Goal: Transaction & Acquisition: Book appointment/travel/reservation

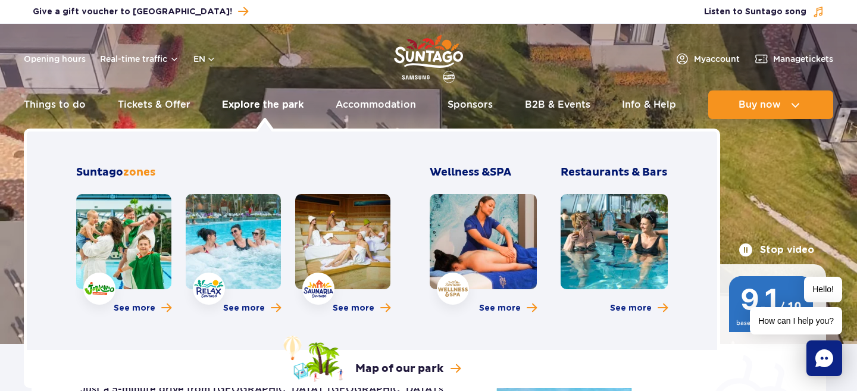
click at [269, 110] on link "Explore the park" at bounding box center [263, 105] width 82 height 29
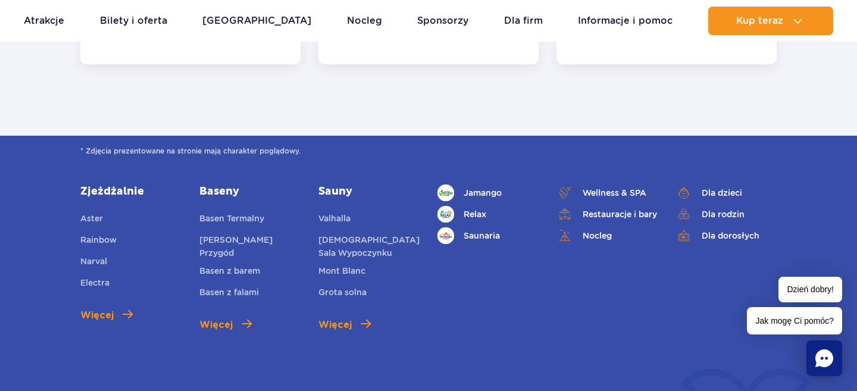
scroll to position [4862, 0]
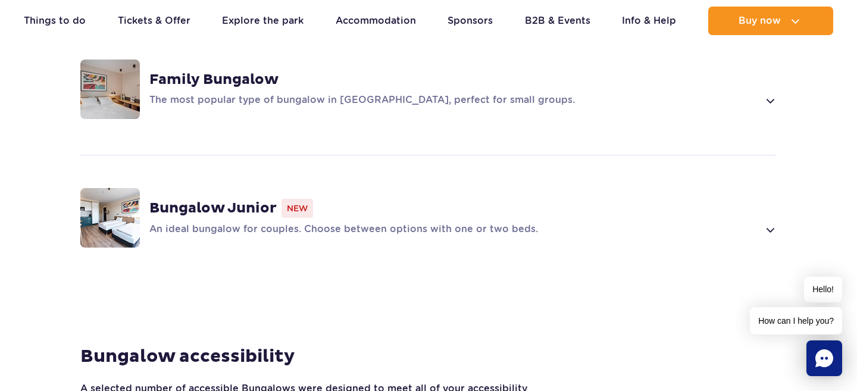
scroll to position [1018, 0]
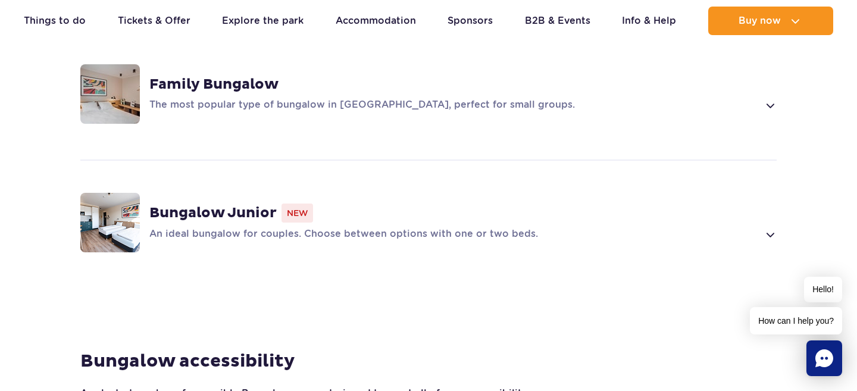
click at [242, 227] on p "An ideal bungalow for couples. Choose between options with one or two beds." at bounding box center [453, 234] width 609 height 14
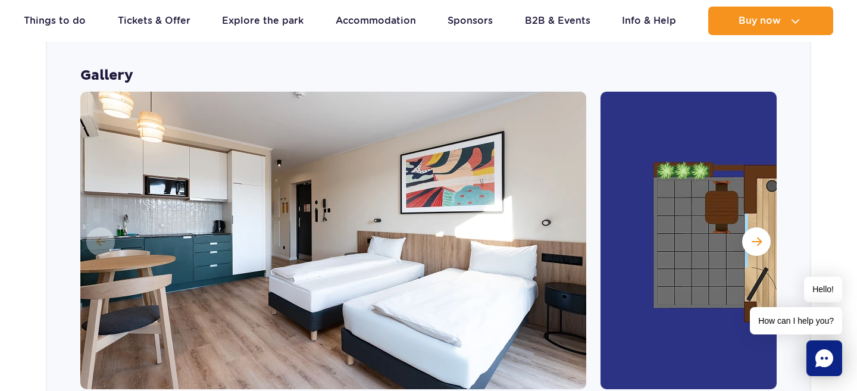
scroll to position [1240, 0]
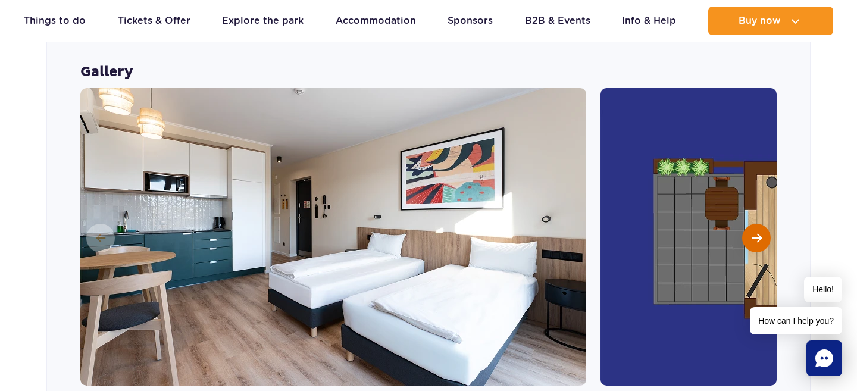
click at [757, 233] on span "Next slide" at bounding box center [757, 238] width 10 height 11
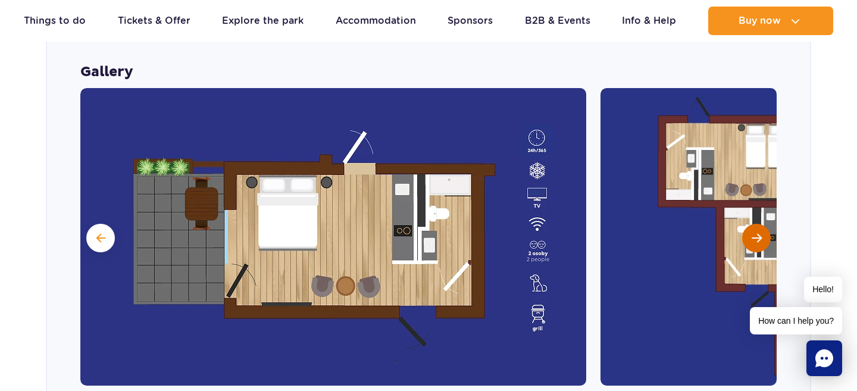
click at [757, 233] on span "Next slide" at bounding box center [757, 238] width 10 height 11
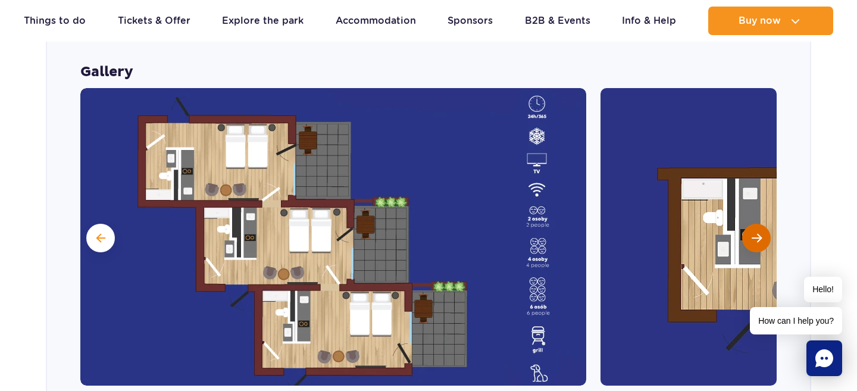
click at [757, 233] on span "Next slide" at bounding box center [757, 238] width 10 height 11
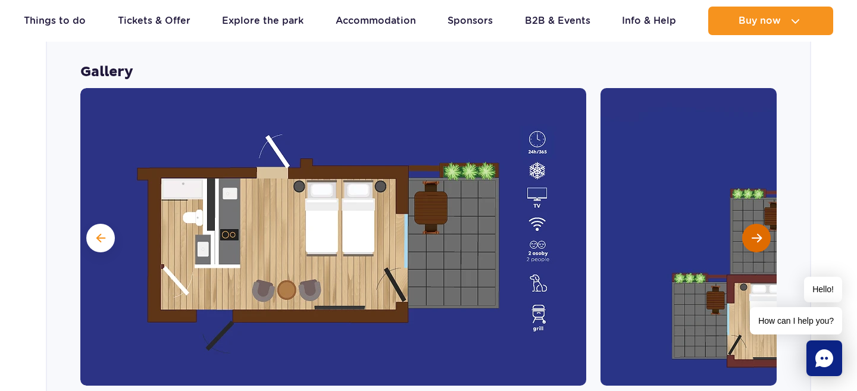
click at [757, 233] on span "Next slide" at bounding box center [757, 238] width 10 height 11
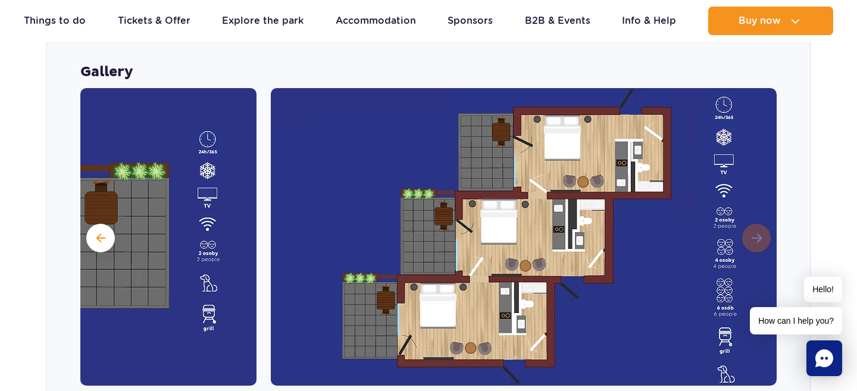
click at [757, 206] on img at bounding box center [524, 237] width 506 height 298
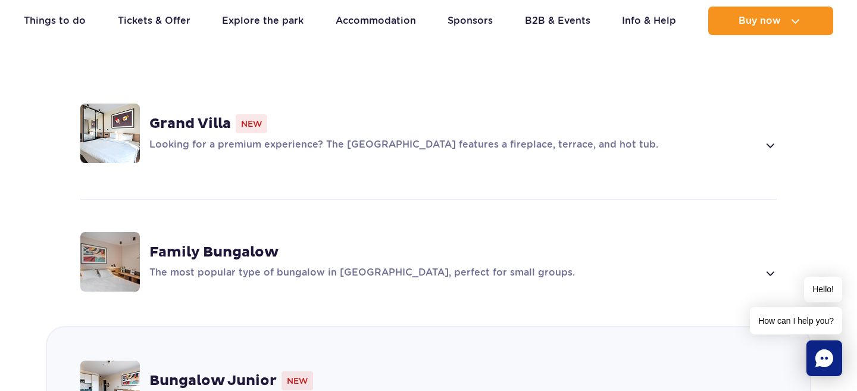
scroll to position [890, 0]
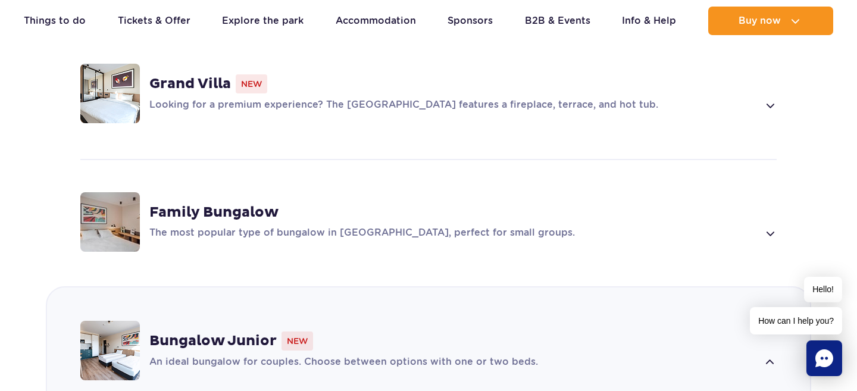
click at [523, 204] on div "Family Bungalow" at bounding box center [463, 213] width 628 height 18
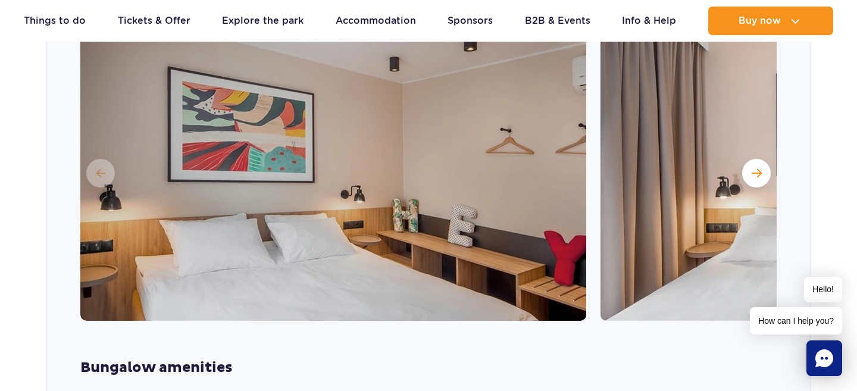
scroll to position [1182, 0]
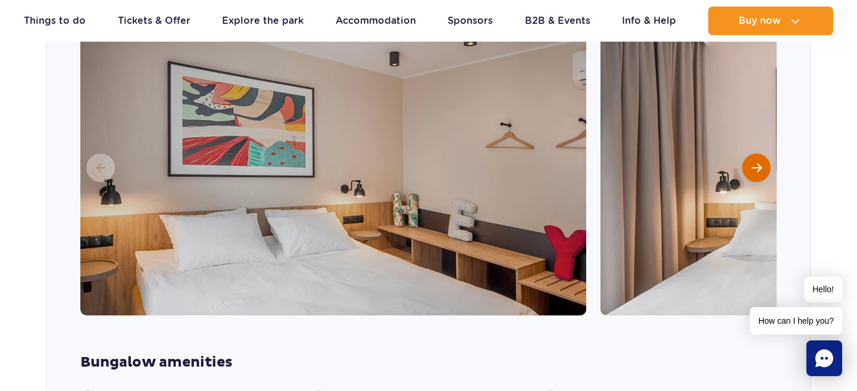
click at [755, 163] on span "Next slide" at bounding box center [757, 168] width 10 height 11
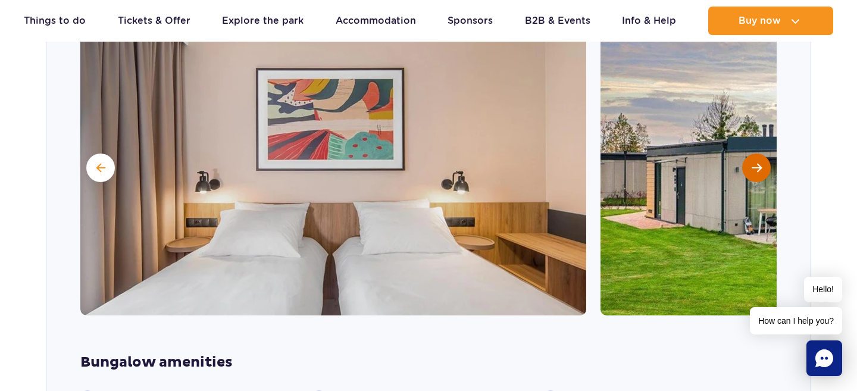
click at [755, 163] on span "Next slide" at bounding box center [757, 168] width 10 height 11
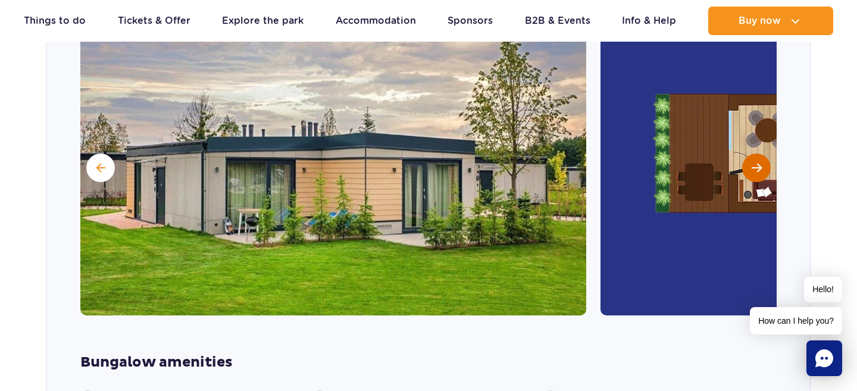
click at [755, 163] on span "Next slide" at bounding box center [757, 168] width 10 height 11
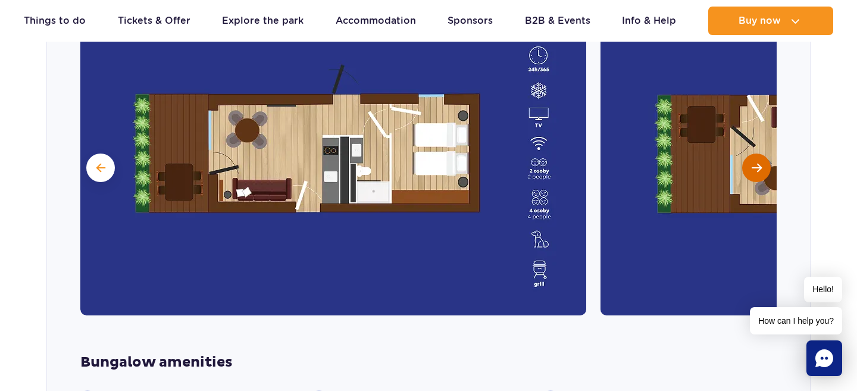
click at [755, 163] on span "Next slide" at bounding box center [757, 168] width 10 height 11
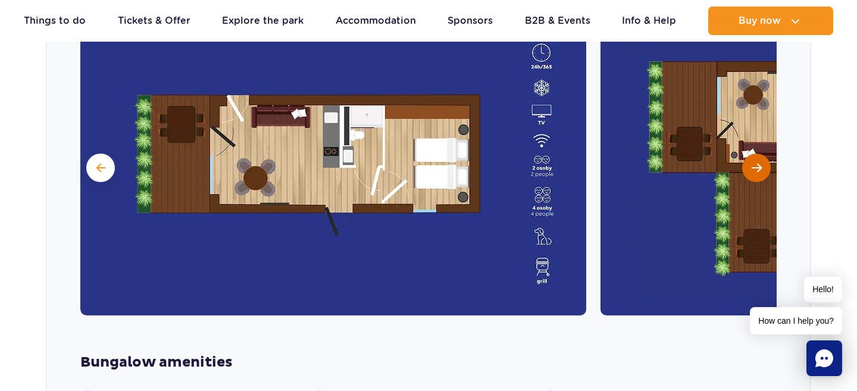
click at [755, 163] on span "Next slide" at bounding box center [757, 168] width 10 height 11
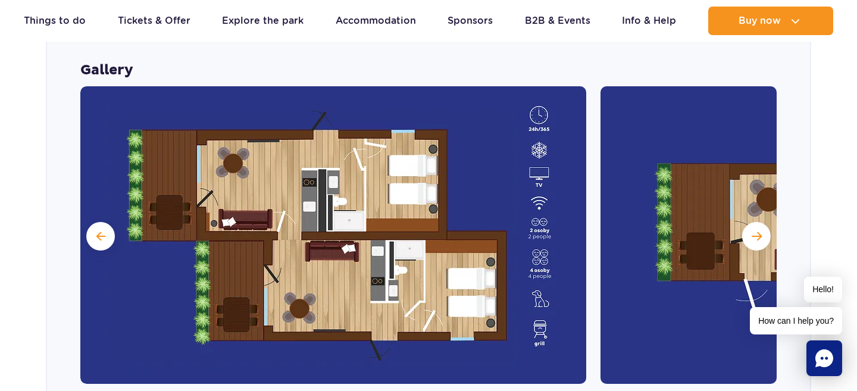
scroll to position [1112, 0]
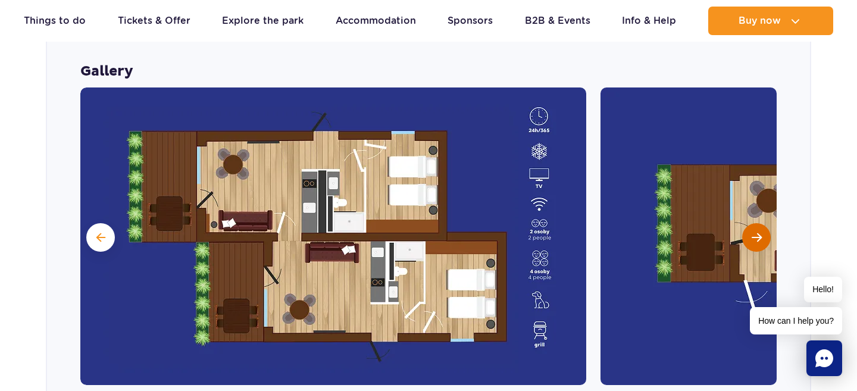
click at [754, 232] on span "Next slide" at bounding box center [757, 237] width 10 height 11
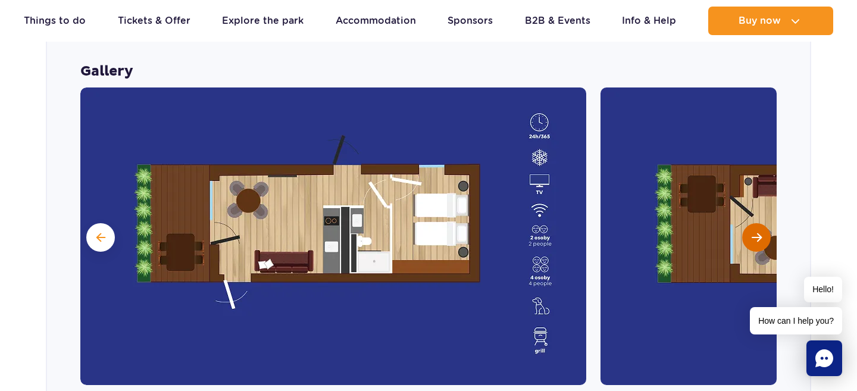
click at [754, 232] on span "Next slide" at bounding box center [757, 237] width 10 height 11
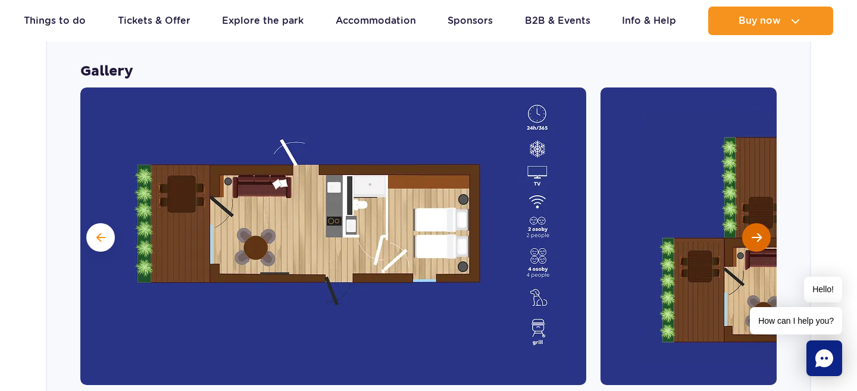
click at [754, 232] on span "Next slide" at bounding box center [757, 237] width 10 height 11
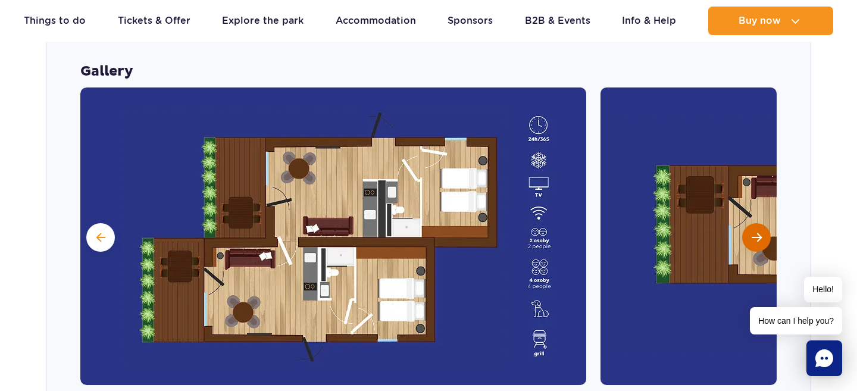
click at [754, 232] on span "Next slide" at bounding box center [757, 237] width 10 height 11
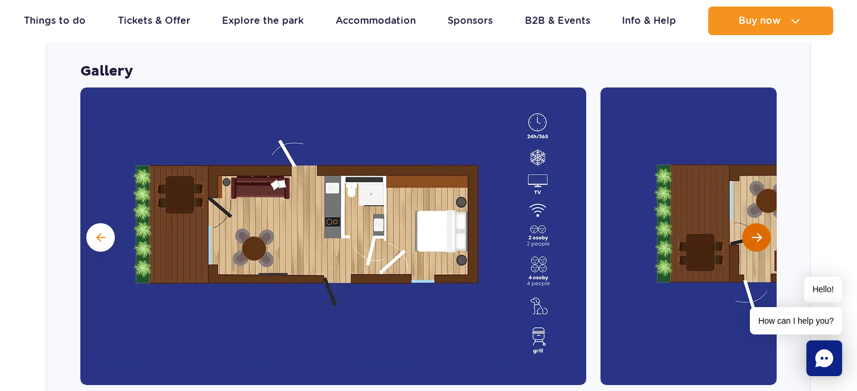
click at [754, 232] on span "Next slide" at bounding box center [757, 237] width 10 height 11
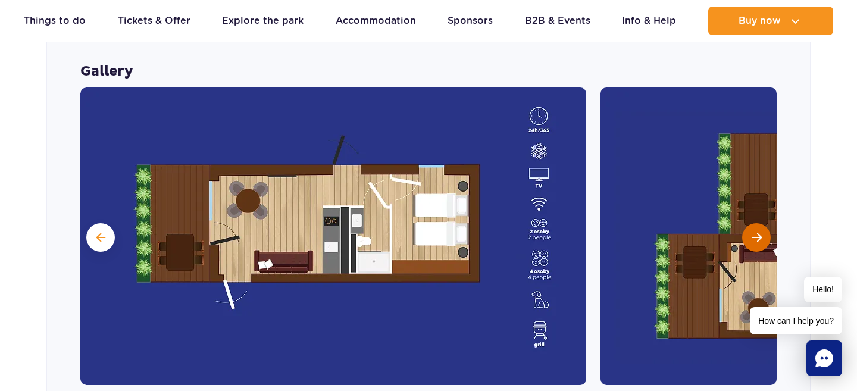
click at [754, 232] on span "Next slide" at bounding box center [757, 237] width 10 height 11
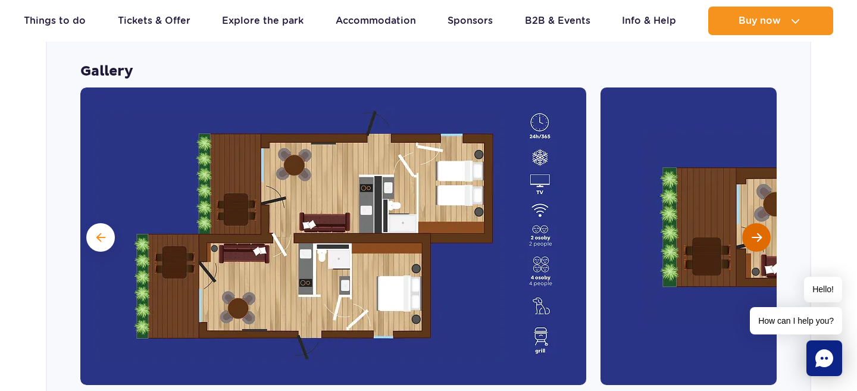
click at [754, 232] on span "Next slide" at bounding box center [757, 237] width 10 height 11
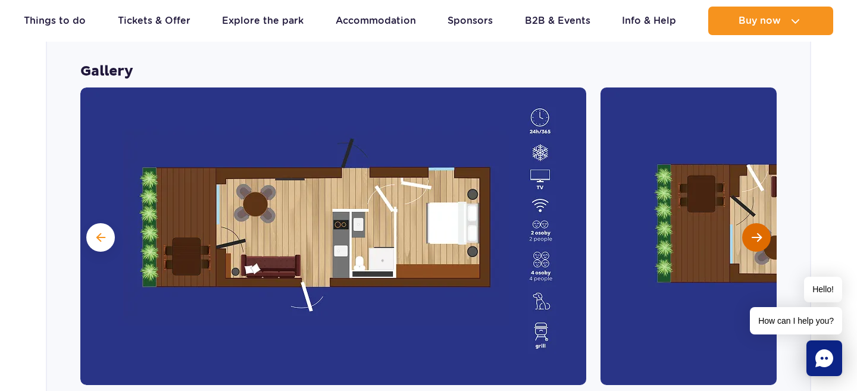
click at [754, 232] on span "Next slide" at bounding box center [757, 237] width 10 height 11
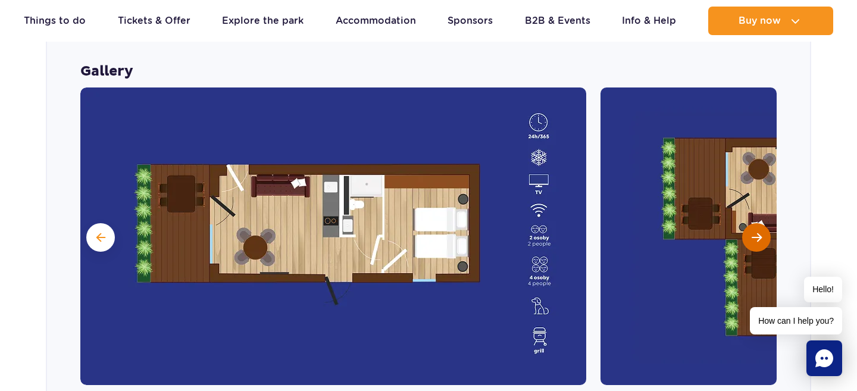
click at [754, 232] on span "Next slide" at bounding box center [757, 237] width 10 height 11
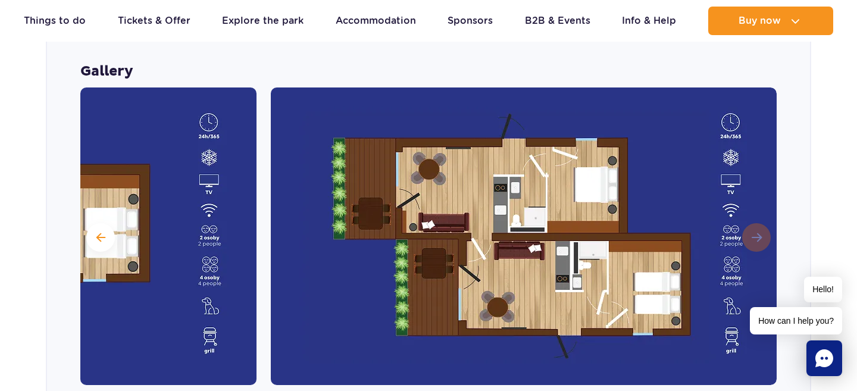
click at [754, 202] on img at bounding box center [524, 237] width 506 height 298
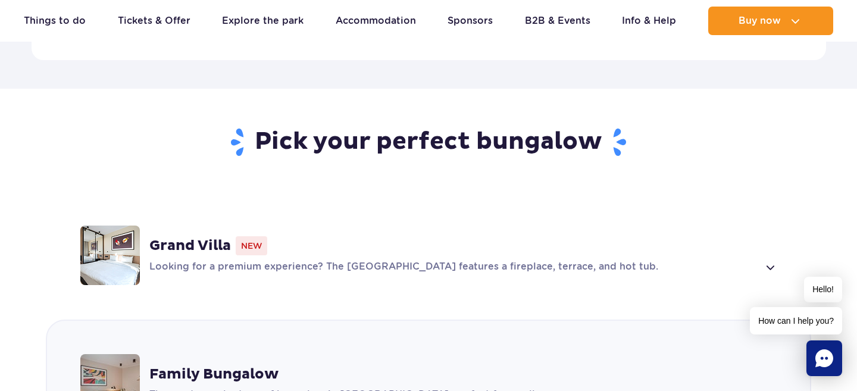
scroll to position [731, 0]
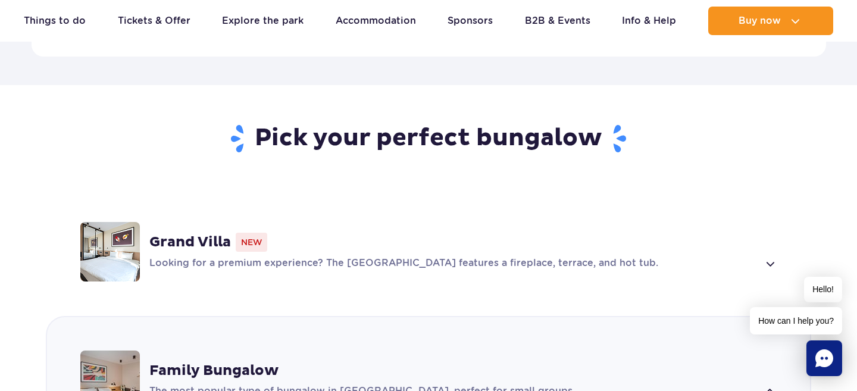
click at [628, 233] on div "Grand Villa New" at bounding box center [463, 242] width 628 height 19
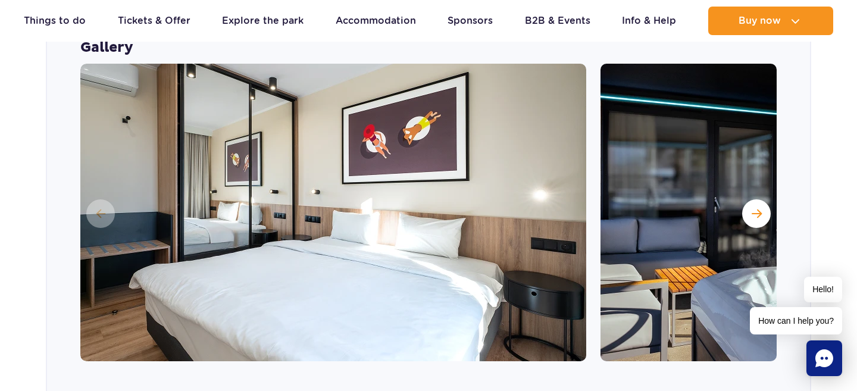
scroll to position [1008, 0]
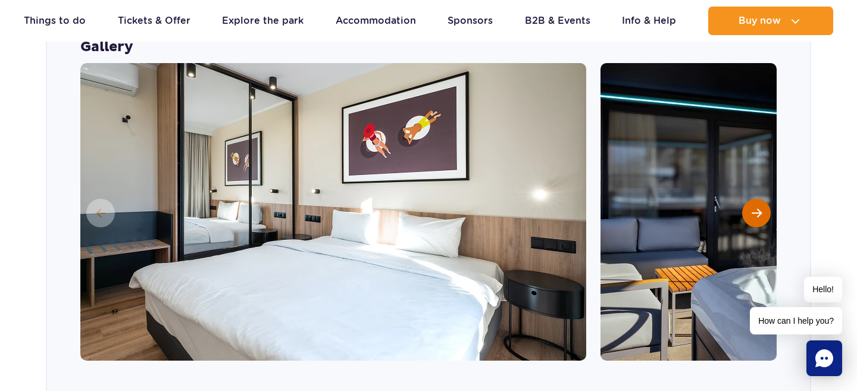
click at [753, 208] on span "Next slide" at bounding box center [757, 213] width 10 height 11
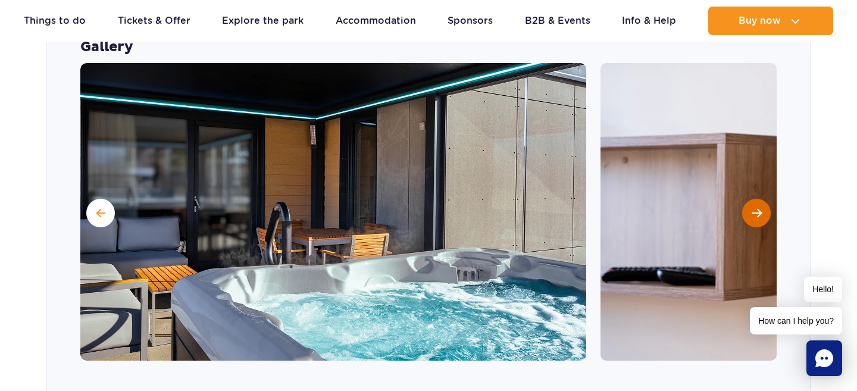
click at [753, 208] on span "Next slide" at bounding box center [757, 213] width 10 height 11
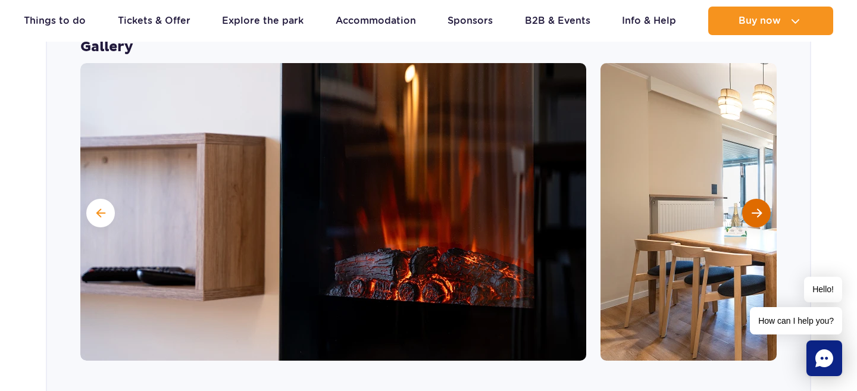
click at [753, 208] on span "Next slide" at bounding box center [757, 213] width 10 height 11
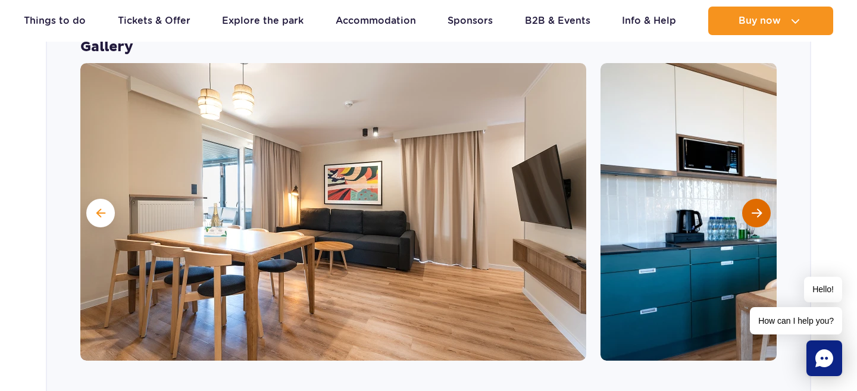
click at [753, 208] on span "Next slide" at bounding box center [757, 213] width 10 height 11
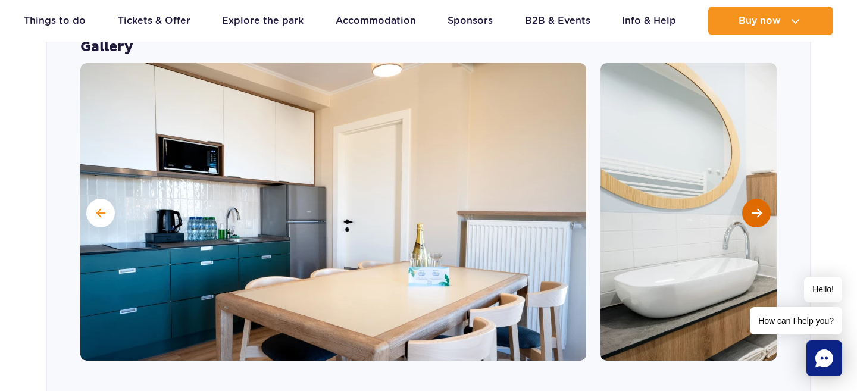
click at [753, 208] on span "Next slide" at bounding box center [757, 213] width 10 height 11
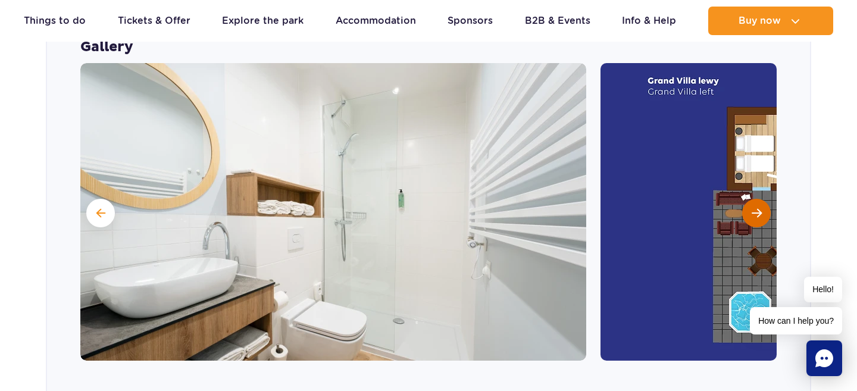
click at [753, 208] on span "Next slide" at bounding box center [757, 213] width 10 height 11
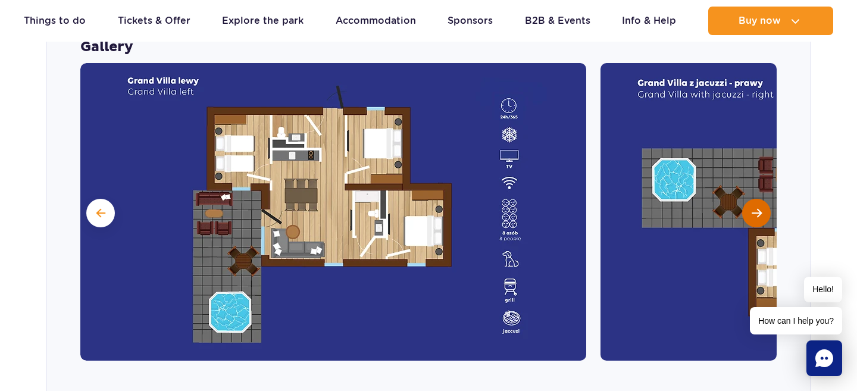
click at [753, 208] on span "Next slide" at bounding box center [757, 213] width 10 height 11
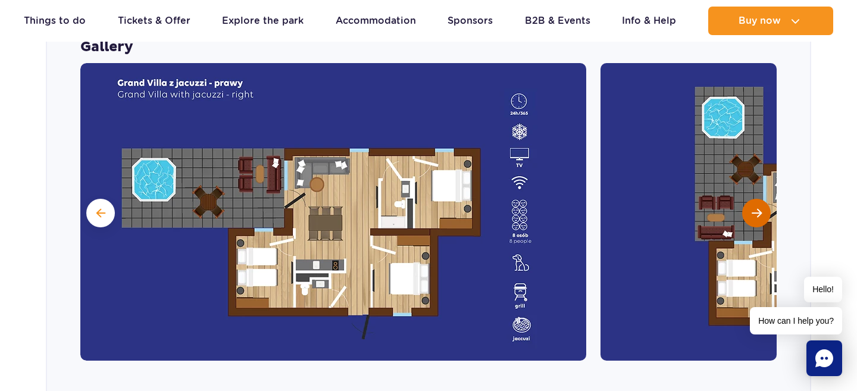
click at [753, 208] on span "Next slide" at bounding box center [757, 213] width 10 height 11
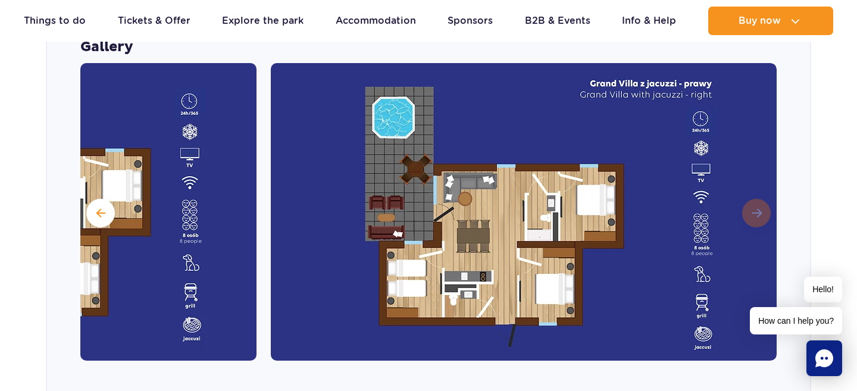
click at [753, 186] on img at bounding box center [524, 212] width 506 height 298
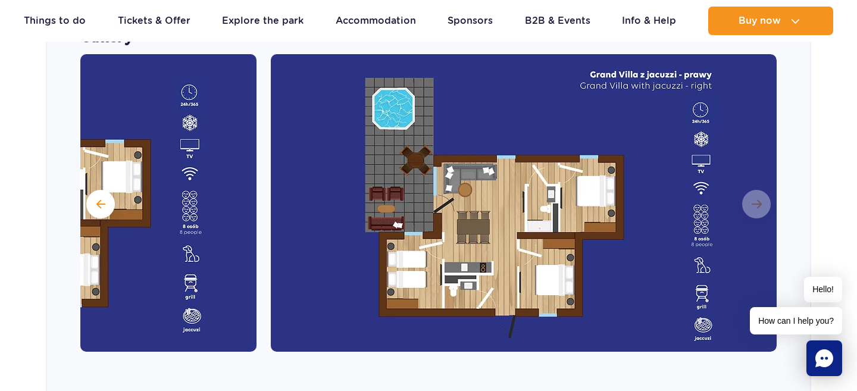
click at [624, 166] on img at bounding box center [524, 203] width 506 height 298
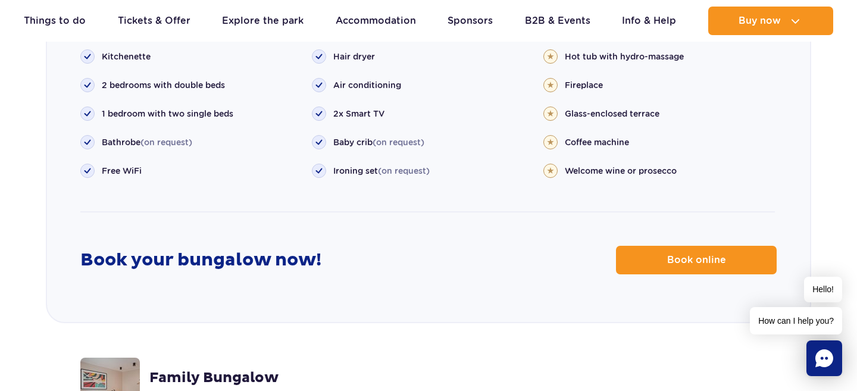
scroll to position [1425, 0]
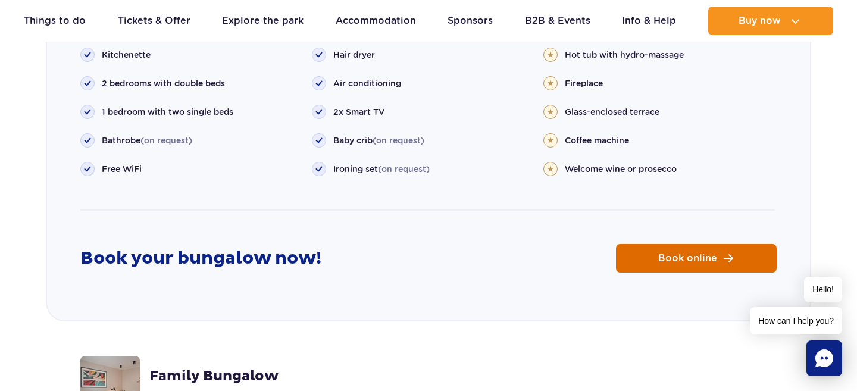
click at [675, 244] on link "Book online" at bounding box center [696, 258] width 161 height 29
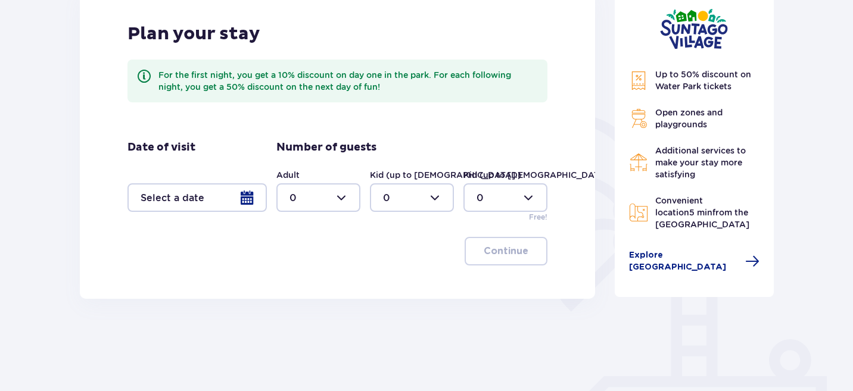
scroll to position [187, 0]
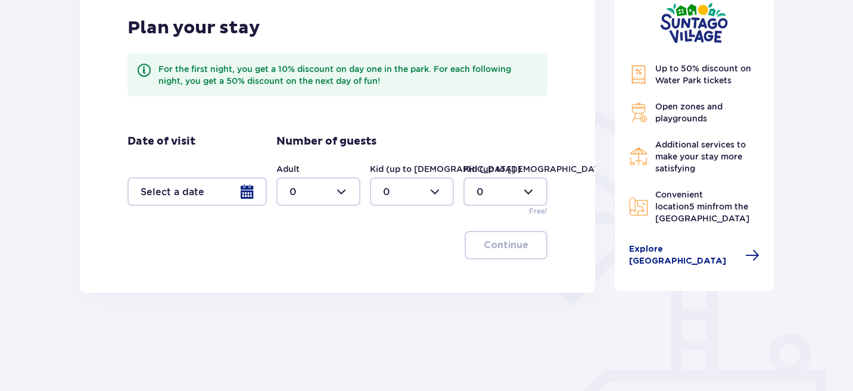
click at [250, 194] on div at bounding box center [196, 191] width 139 height 29
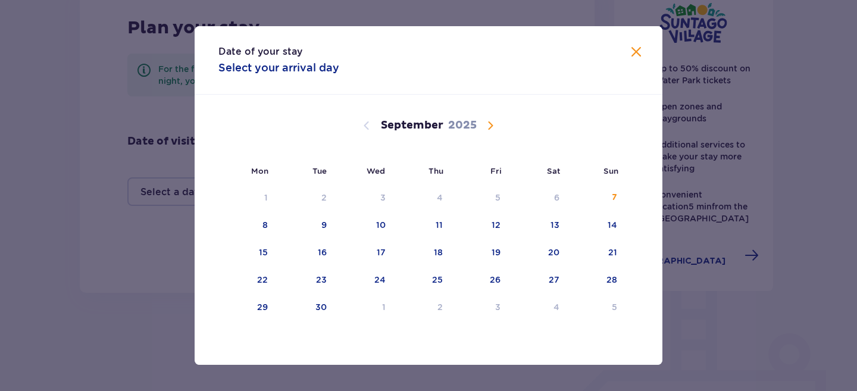
click at [486, 125] on span "Calendar" at bounding box center [491, 125] width 14 height 14
click at [275, 223] on div "6" at bounding box center [248, 226] width 59 height 26
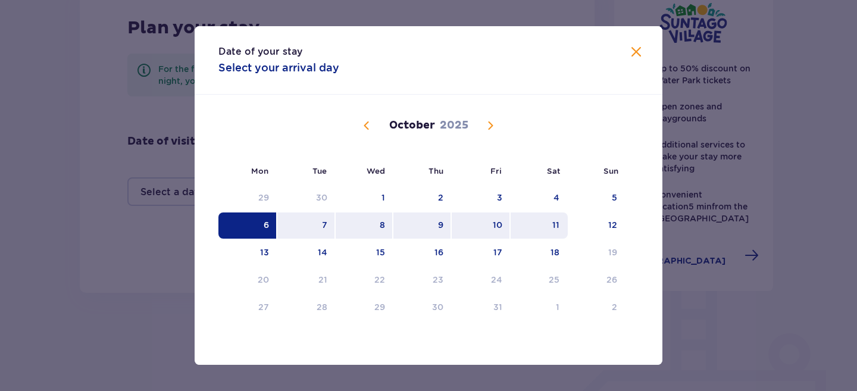
click at [554, 223] on div "11" at bounding box center [556, 225] width 7 height 12
type input "[DATE] - [DATE]"
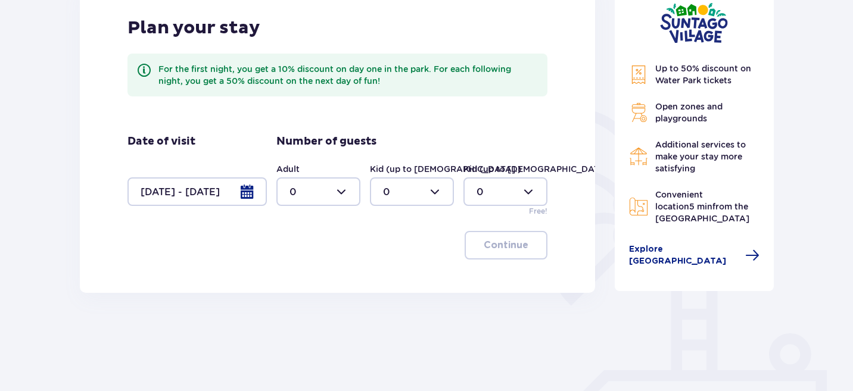
click at [339, 196] on div at bounding box center [318, 191] width 84 height 29
click at [304, 275] on div "2" at bounding box center [318, 278] width 58 height 13
type input "2"
click at [533, 191] on div at bounding box center [505, 191] width 84 height 29
click at [493, 251] on div "1" at bounding box center [505, 253] width 58 height 13
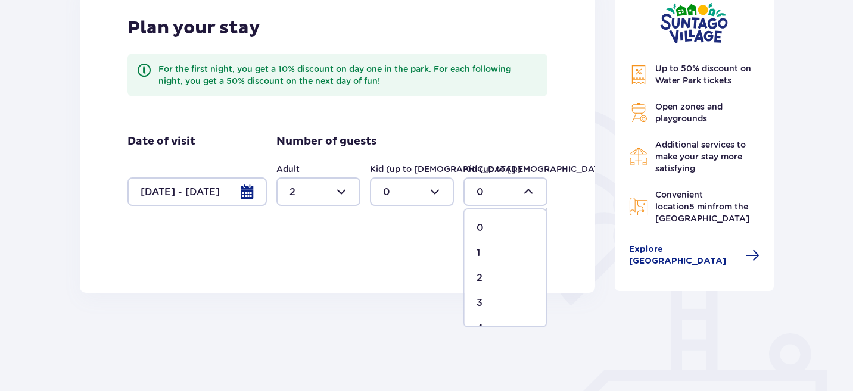
type input "1"
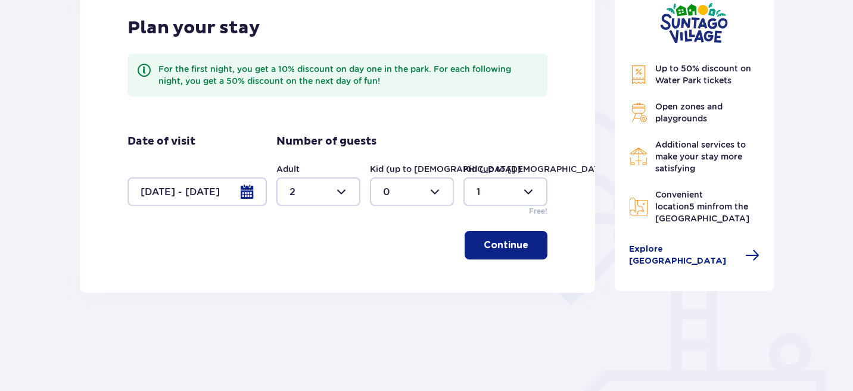
click at [493, 251] on p "Continue" at bounding box center [506, 245] width 45 height 13
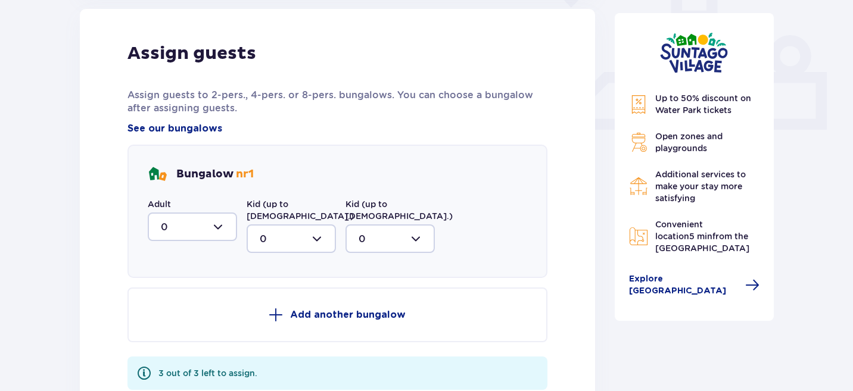
scroll to position [489, 0]
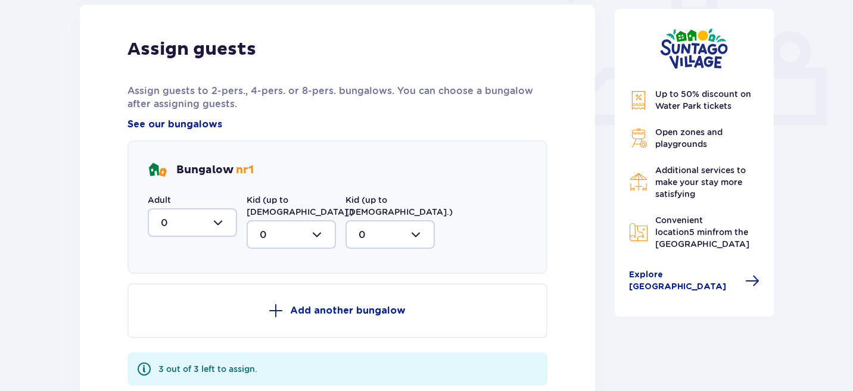
click at [217, 223] on div at bounding box center [192, 222] width 89 height 29
click at [189, 310] on div "2" at bounding box center [192, 308] width 63 height 13
type input "2"
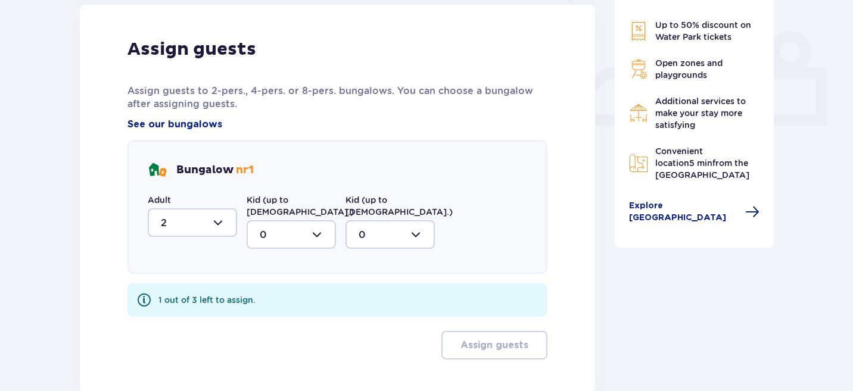
scroll to position [551, 0]
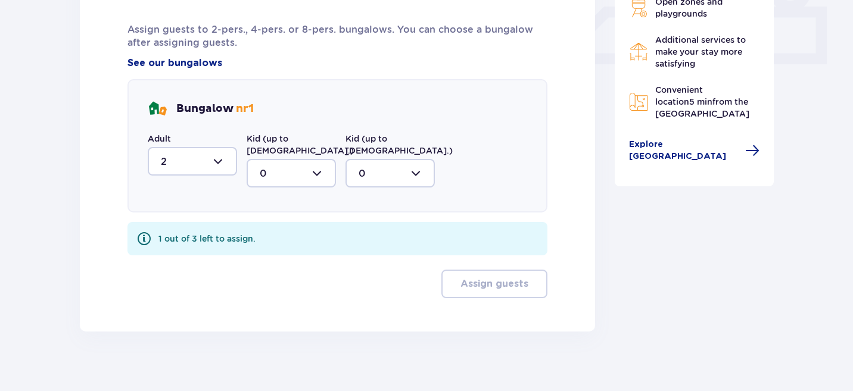
click at [410, 159] on div at bounding box center [389, 173] width 89 height 29
click at [393, 228] on div "1" at bounding box center [389, 234] width 63 height 13
type input "1"
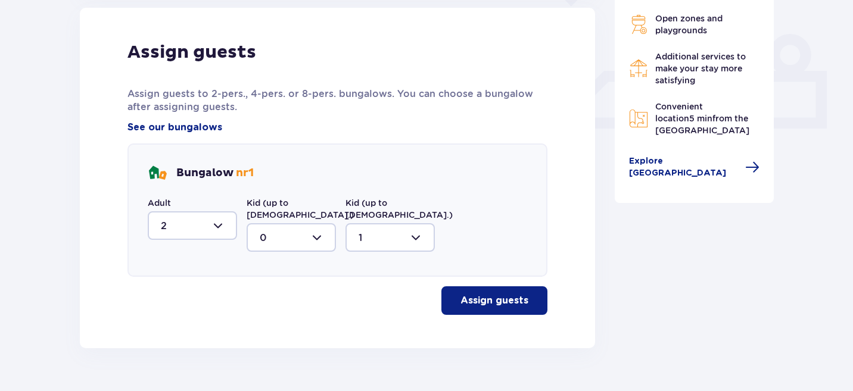
scroll to position [494, 0]
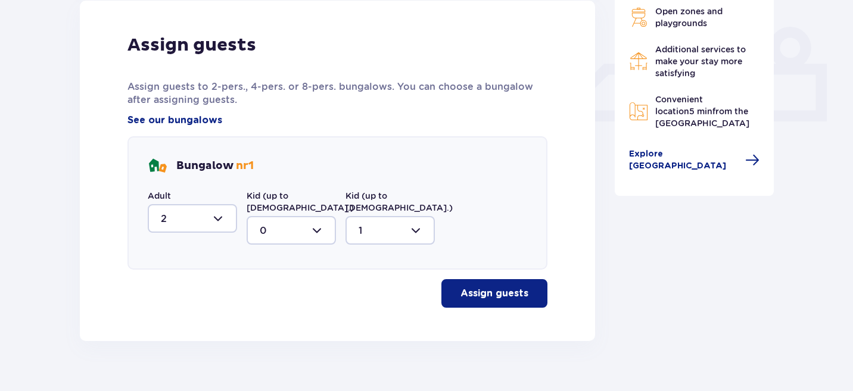
click at [492, 287] on p "Assign guests" at bounding box center [494, 293] width 68 height 13
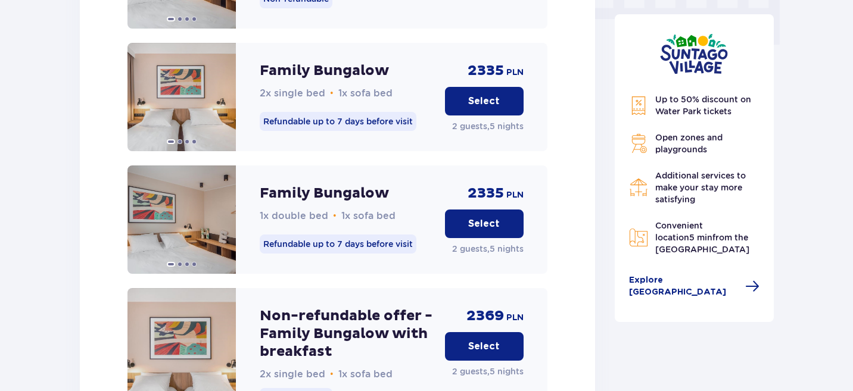
scroll to position [1239, 0]
click at [492, 219] on p "Select" at bounding box center [484, 224] width 32 height 13
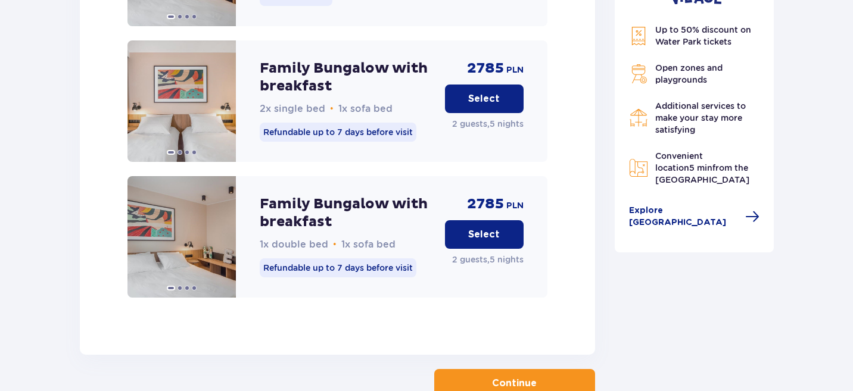
scroll to position [1794, 0]
click at [477, 229] on p "Select" at bounding box center [484, 235] width 32 height 13
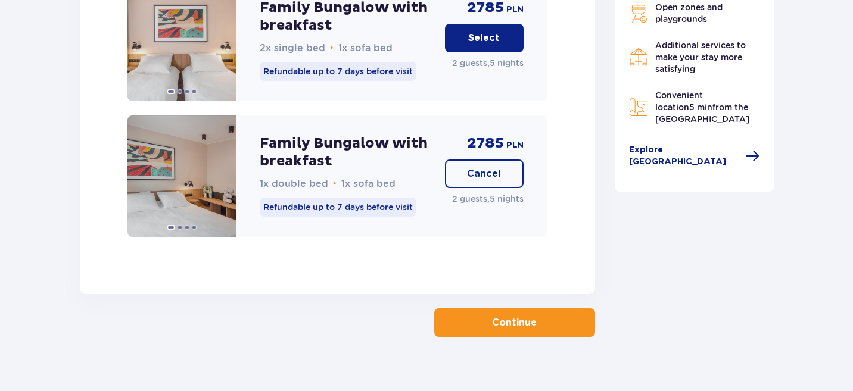
scroll to position [1864, 0]
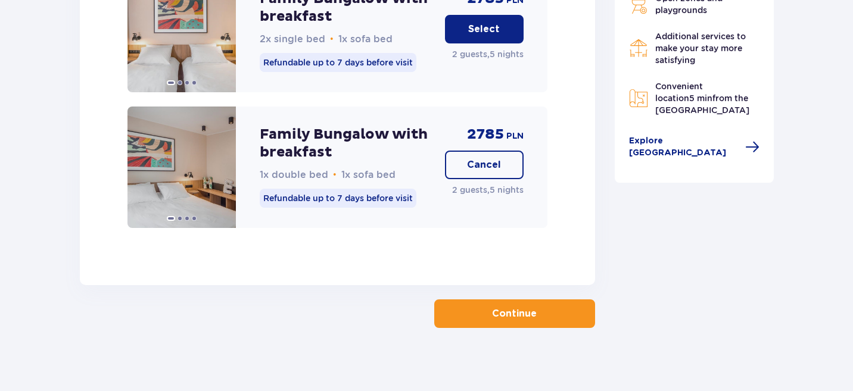
click at [495, 307] on p "Continue" at bounding box center [514, 313] width 45 height 13
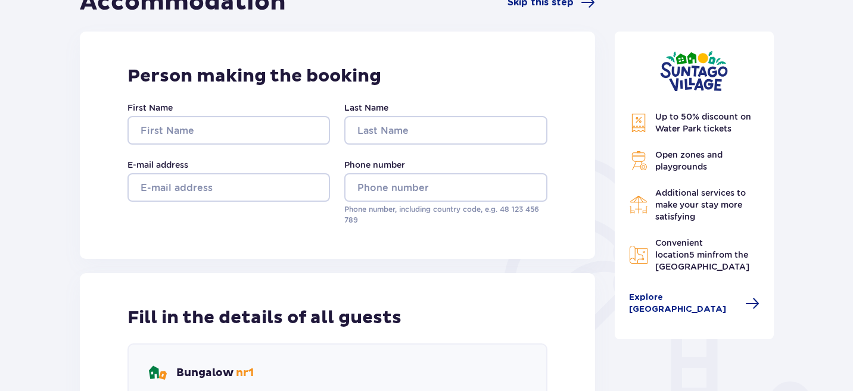
scroll to position [152, 0]
